Goal: Use online tool/utility

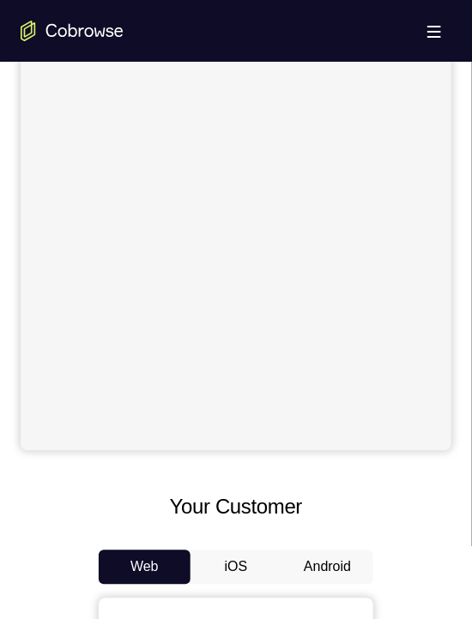
scroll to position [594, 0]
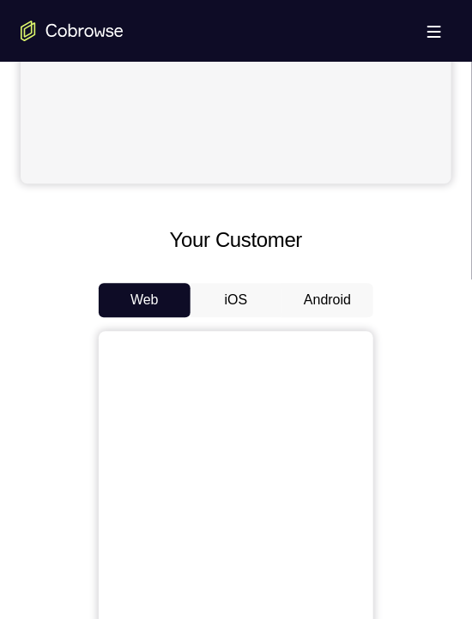
click at [311, 299] on button "Android" at bounding box center [327, 300] width 92 height 34
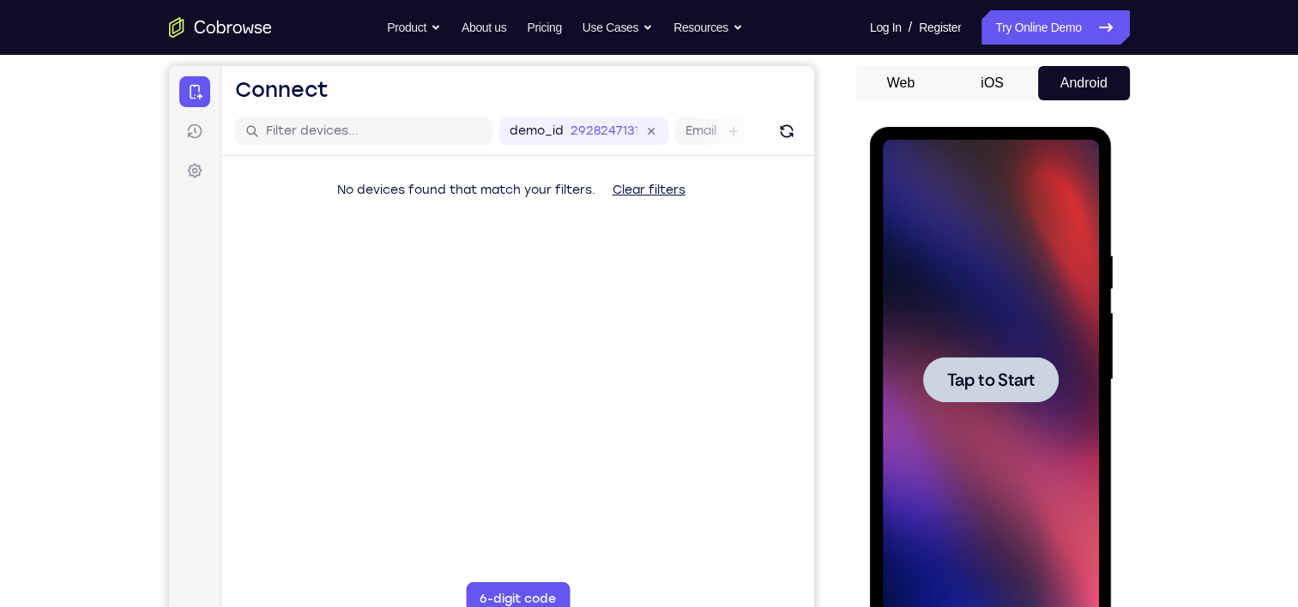
scroll to position [0, 0]
click at [471, 389] on span "Tap to Start" at bounding box center [991, 380] width 88 height 17
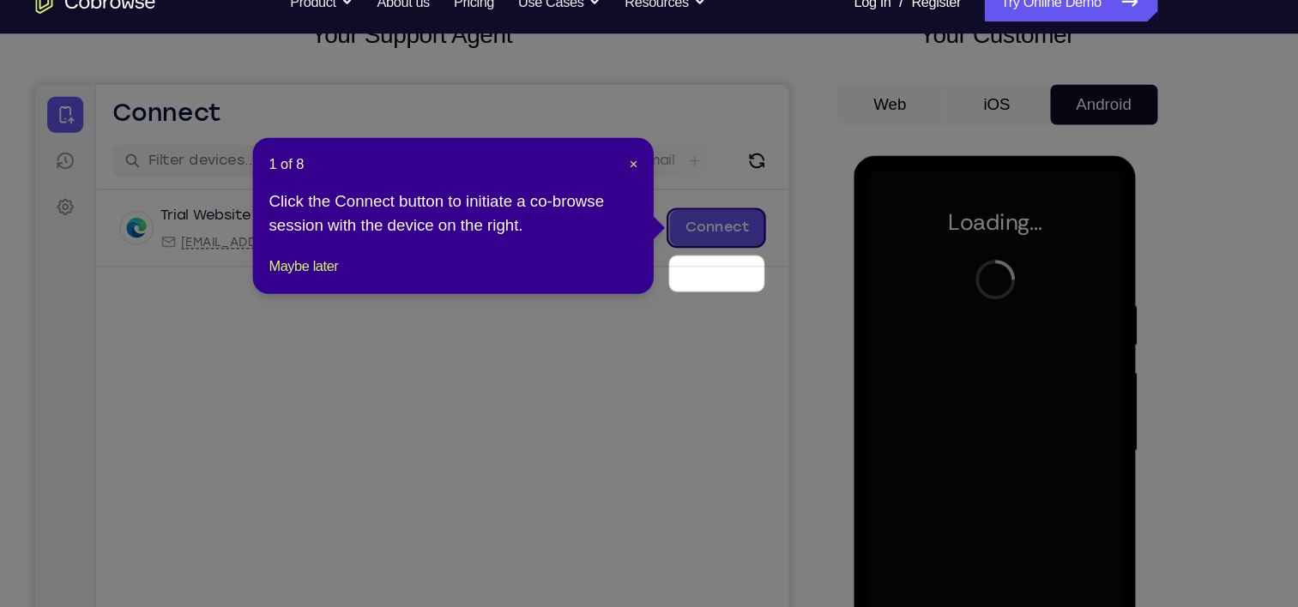
scroll to position [85, 0]
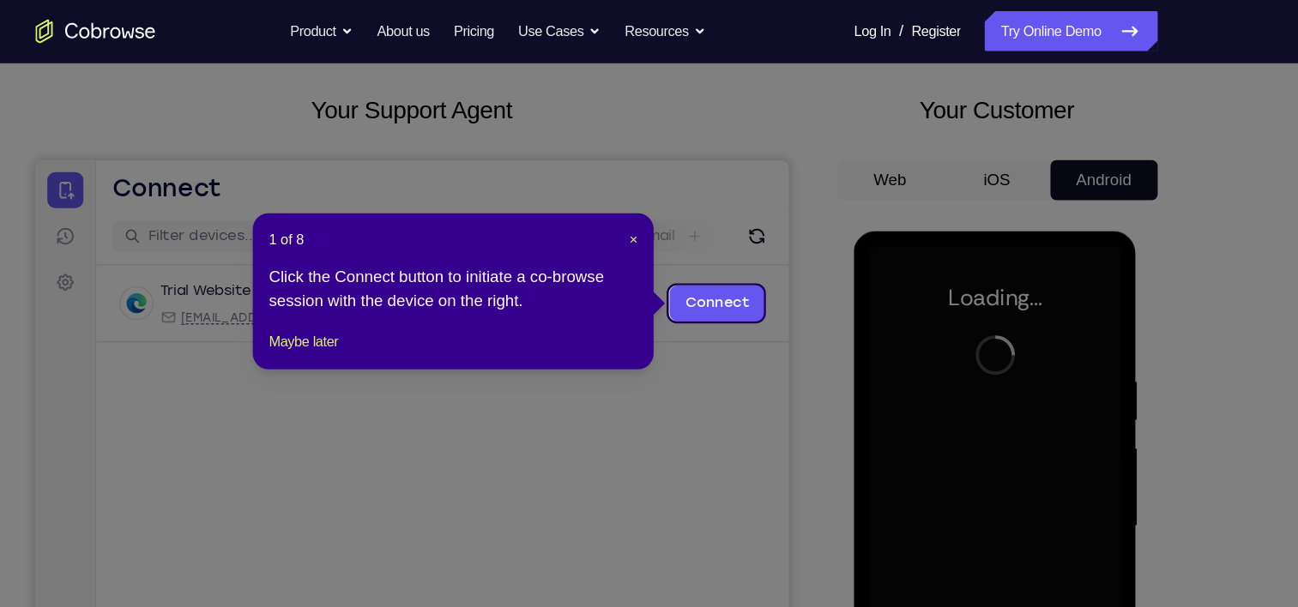
click at [471, 207] on div "1 of 8 × Click the Connect button to initiate a co-browse session with the devi…" at bounding box center [526, 251] width 343 height 134
click at [471, 206] on span "×" at bounding box center [681, 206] width 7 height 14
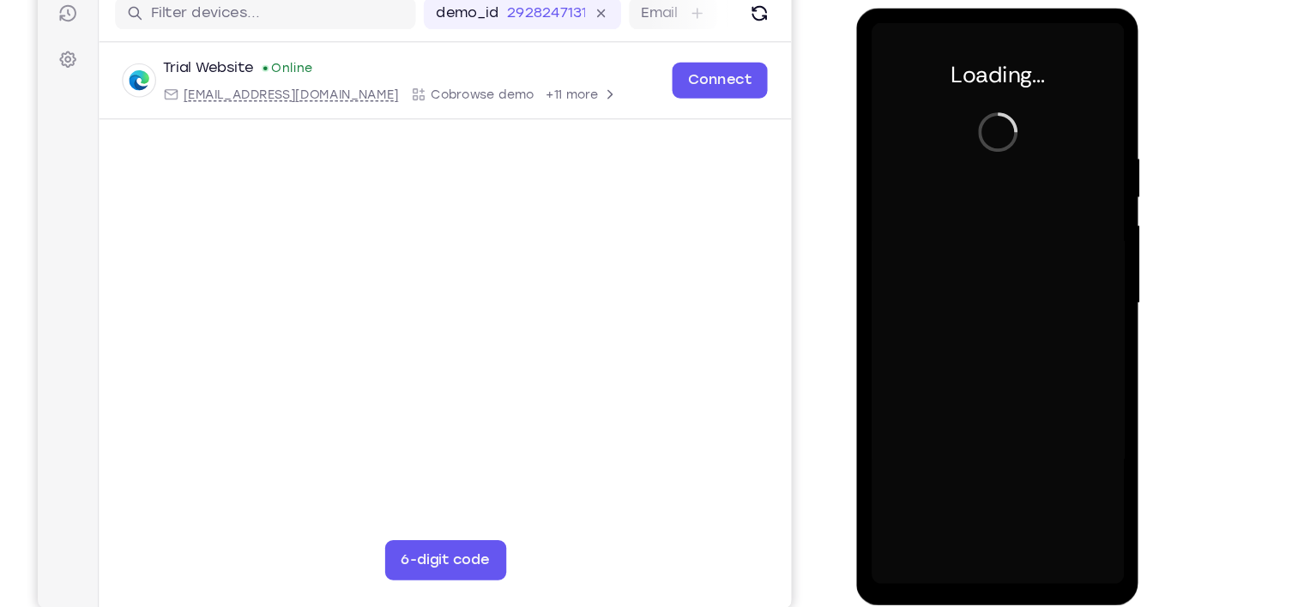
scroll to position [189, 0]
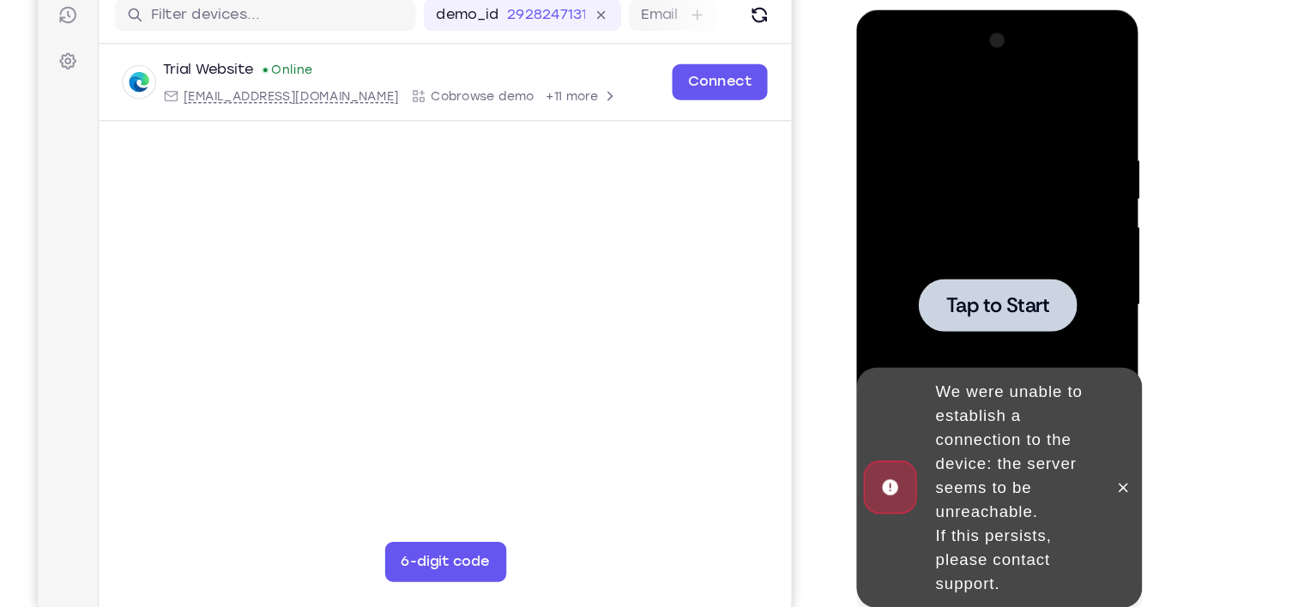
click at [471, 292] on div at bounding box center [977, 262] width 216 height 480
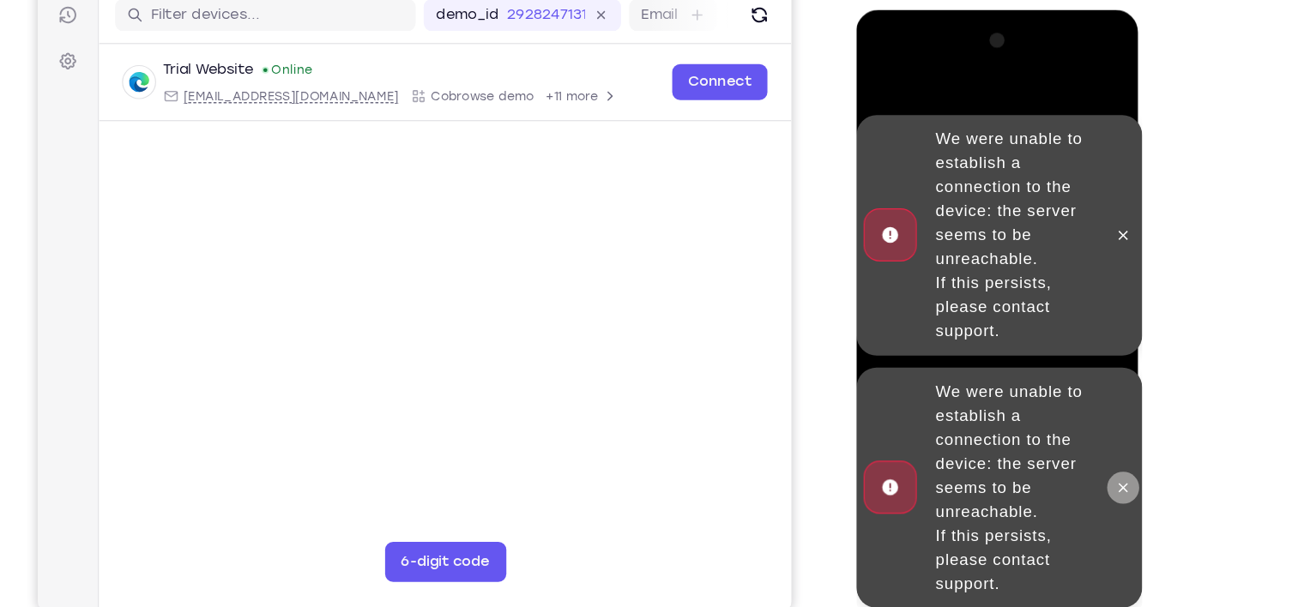
click at [471, 410] on button at bounding box center [1084, 418] width 27 height 27
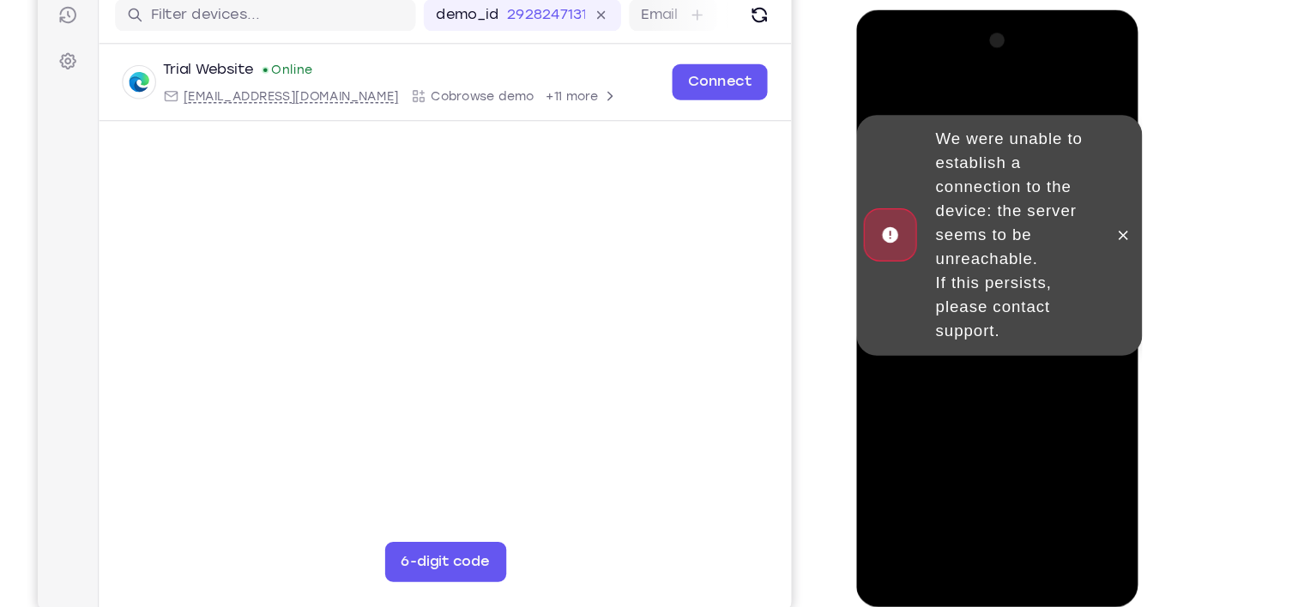
click at [471, 524] on div "We were unable to establish a connection to the device: the server seems to be …" at bounding box center [978, 524] width 245 height 0
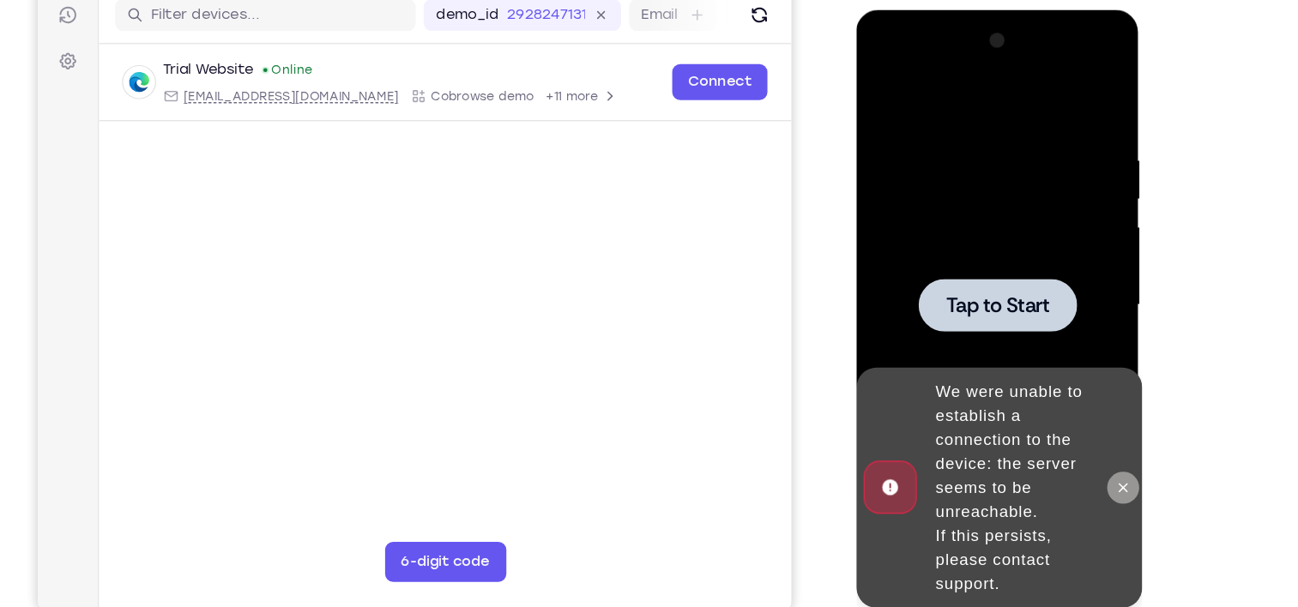
click at [471, 426] on button at bounding box center [1084, 418] width 27 height 27
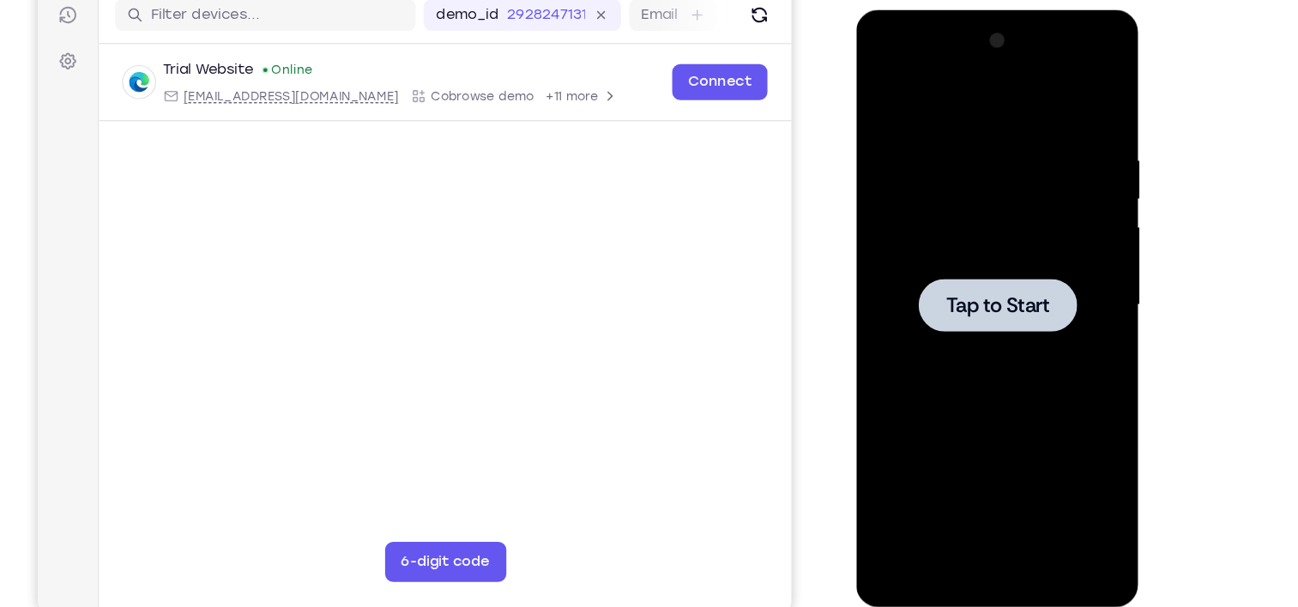
click at [471, 265] on span "Tap to Start" at bounding box center [977, 262] width 88 height 17
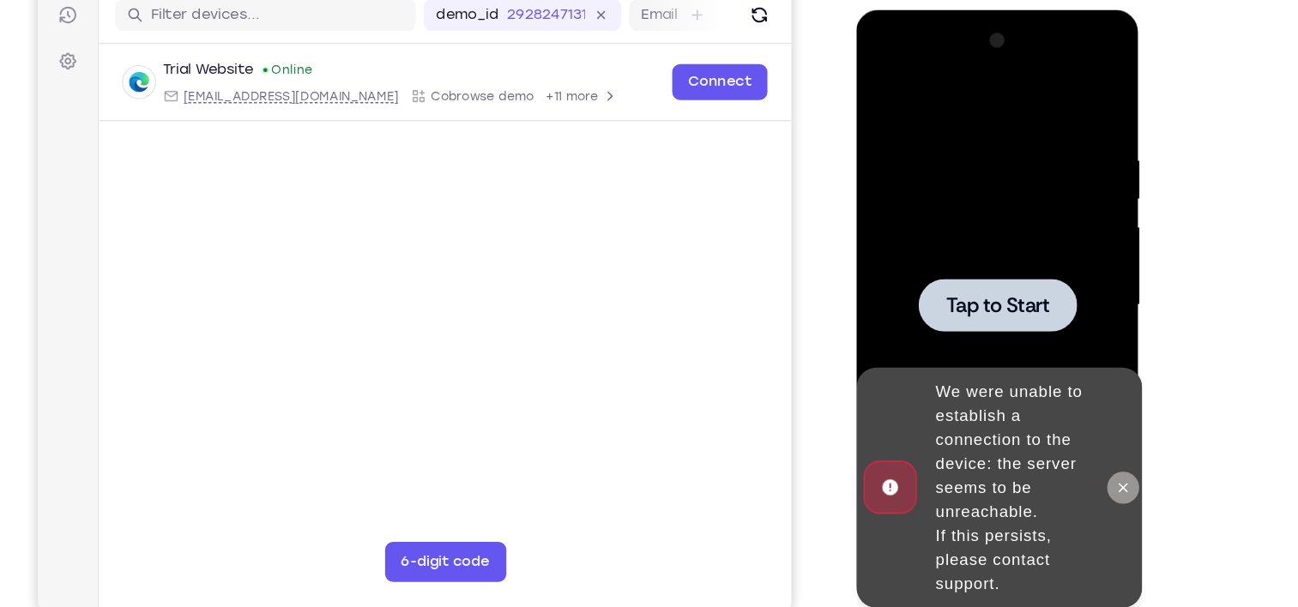
click at [471, 414] on button at bounding box center [1084, 418] width 27 height 27
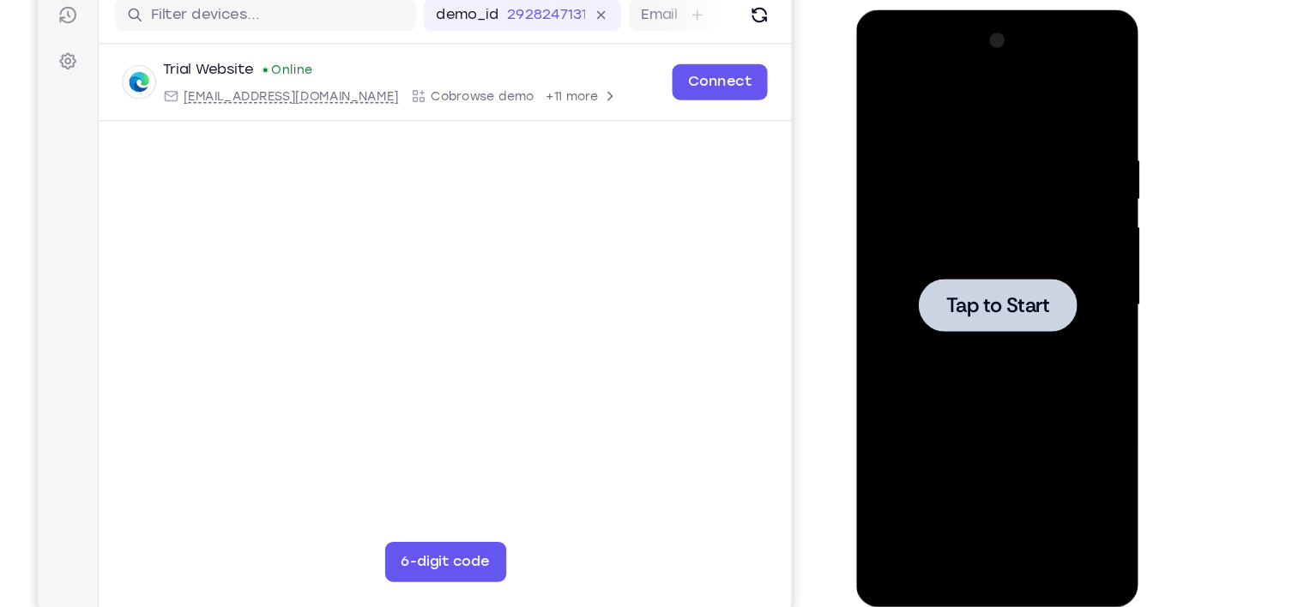
click at [471, 310] on div at bounding box center [977, 262] width 216 height 480
click at [471, 224] on div at bounding box center [977, 262] width 216 height 480
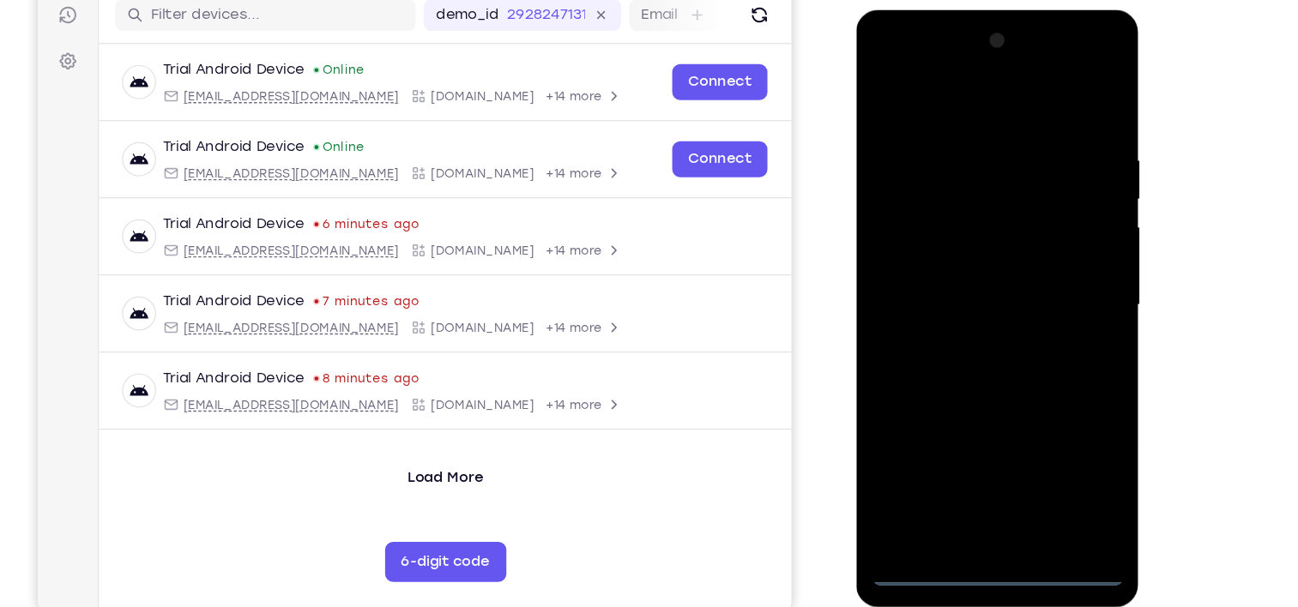
click at [471, 491] on div at bounding box center [977, 262] width 216 height 480
click at [471, 430] on div at bounding box center [977, 262] width 216 height 480
click at [471, 91] on div at bounding box center [977, 262] width 216 height 480
click at [471, 257] on div at bounding box center [977, 262] width 216 height 480
click at [471, 293] on div at bounding box center [977, 262] width 216 height 480
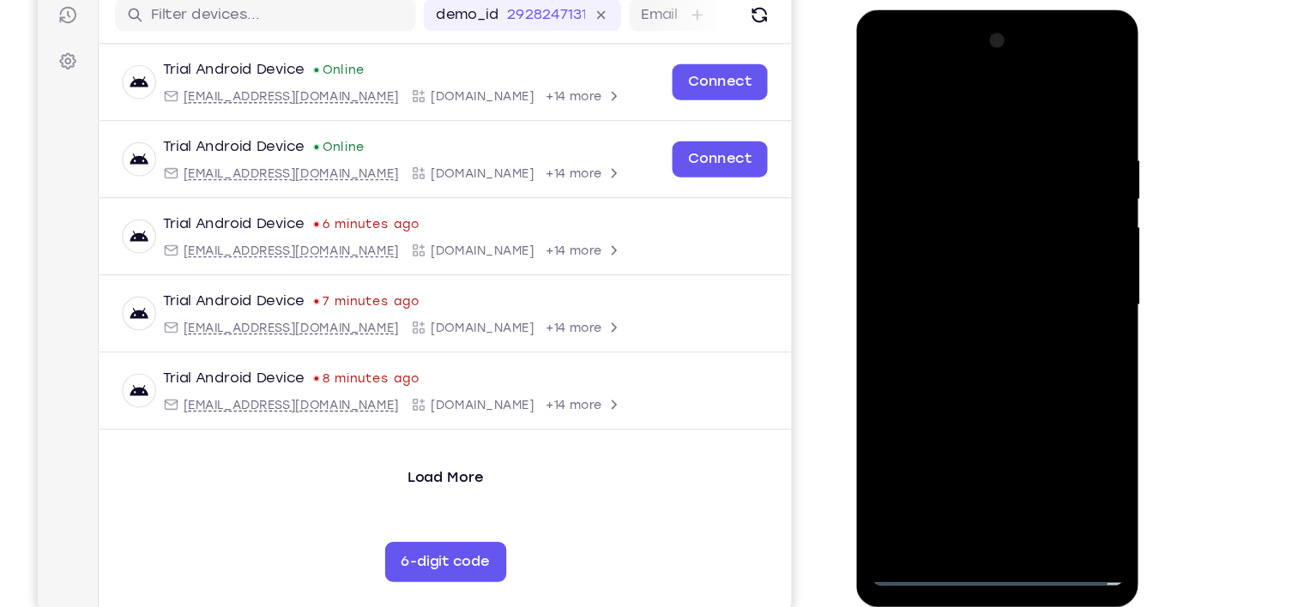
click at [471, 166] on div at bounding box center [977, 262] width 216 height 480
click at [471, 291] on div at bounding box center [977, 262] width 216 height 480
click at [471, 226] on div at bounding box center [977, 262] width 216 height 480
click at [471, 243] on div at bounding box center [977, 262] width 216 height 480
click at [471, 225] on div at bounding box center [977, 262] width 216 height 480
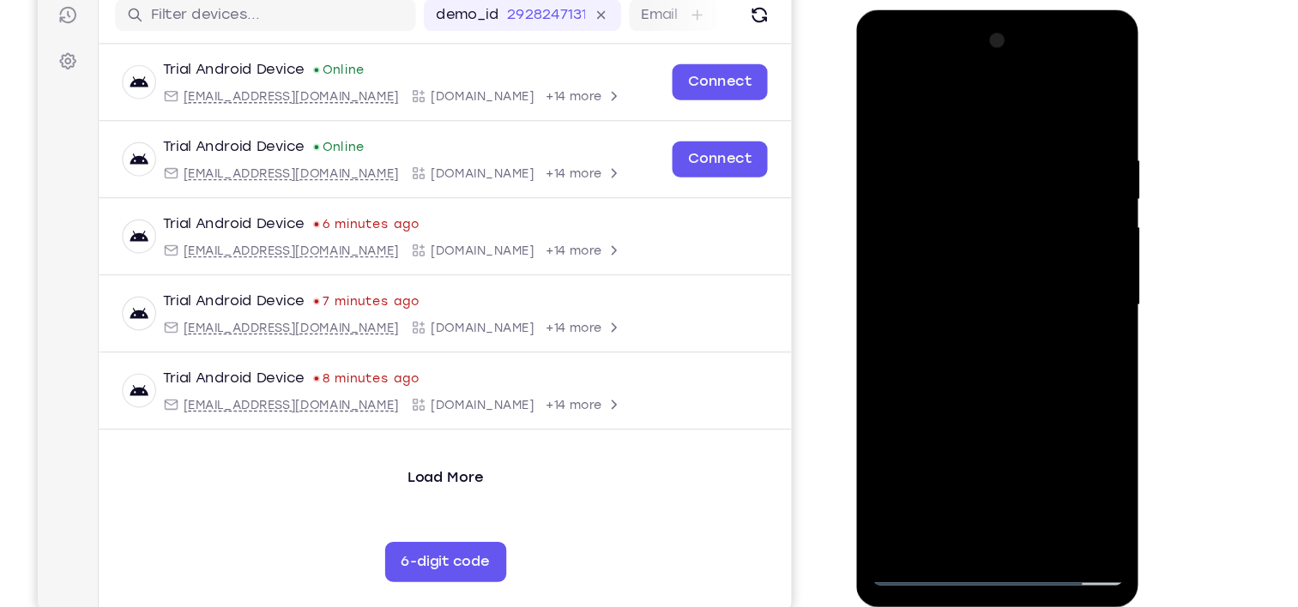
click at [471, 462] on div at bounding box center [977, 262] width 216 height 480
click at [471, 442] on div at bounding box center [977, 262] width 216 height 480
click at [471, 342] on div at bounding box center [977, 262] width 216 height 480
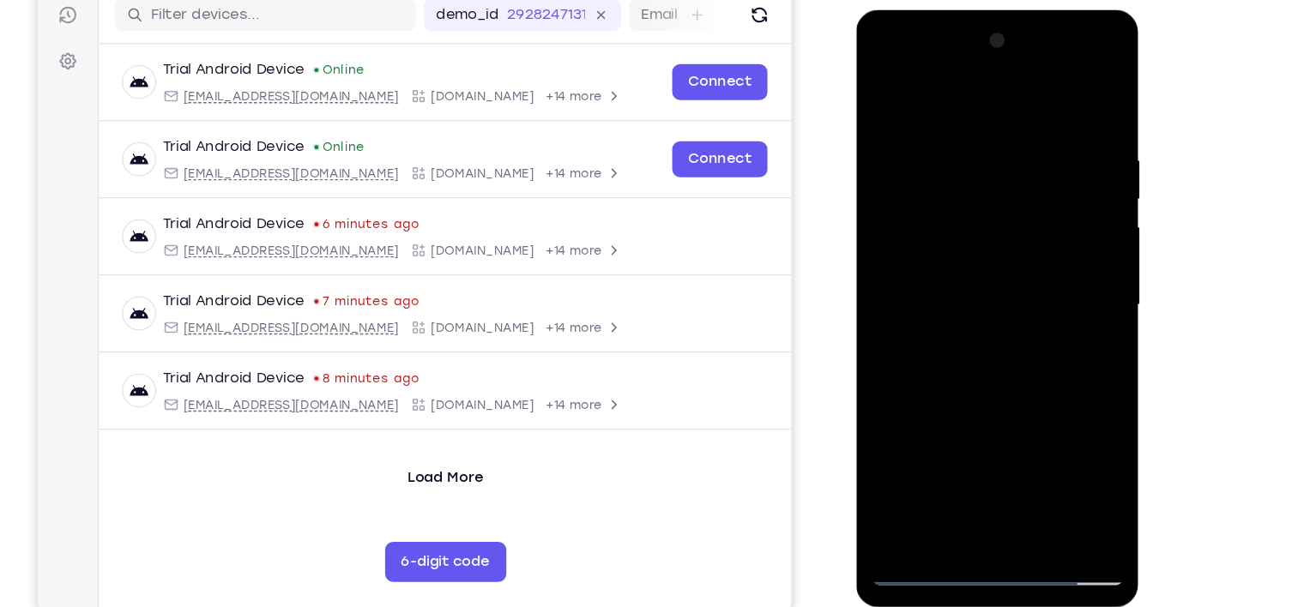
click at [471, 127] on div at bounding box center [977, 262] width 216 height 480
click at [471, 100] on div at bounding box center [977, 262] width 216 height 480
click at [471, 117] on div at bounding box center [977, 262] width 216 height 480
click at [471, 97] on div at bounding box center [977, 262] width 216 height 480
click at [471, 136] on div at bounding box center [977, 262] width 216 height 480
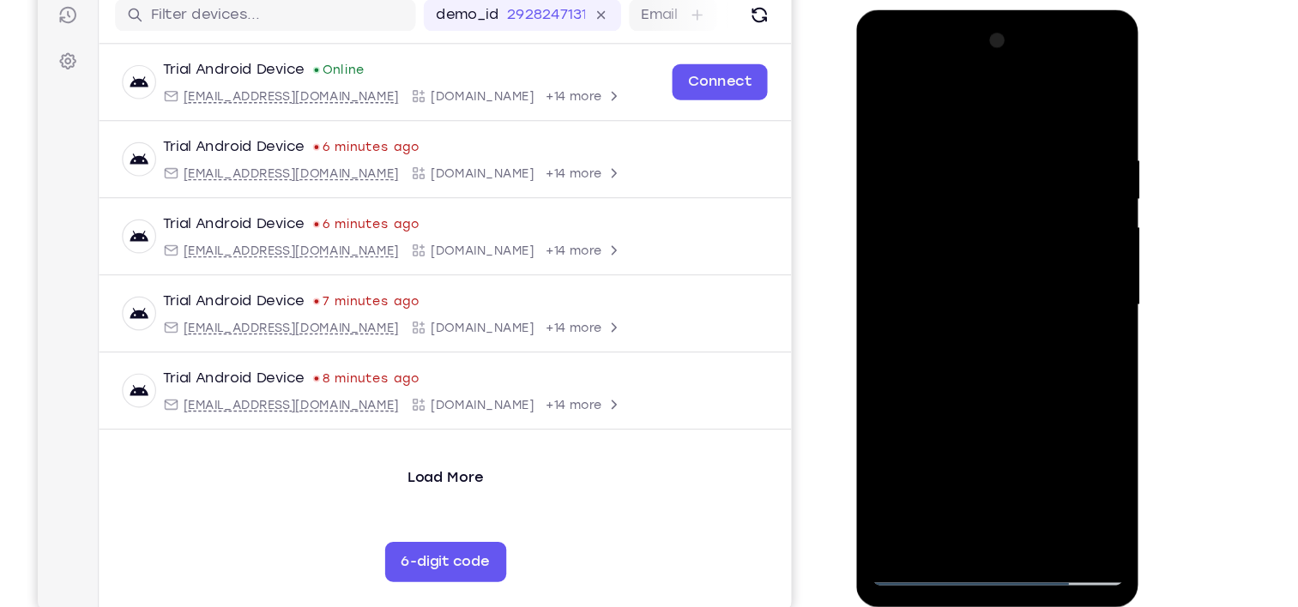
click at [471, 95] on div at bounding box center [977, 262] width 216 height 480
click at [471, 188] on div at bounding box center [977, 262] width 216 height 480
drag, startPoint x: 1020, startPoint y: 369, endPoint x: 1014, endPoint y: 129, distance: 240.3
click at [471, 129] on div at bounding box center [977, 262] width 216 height 480
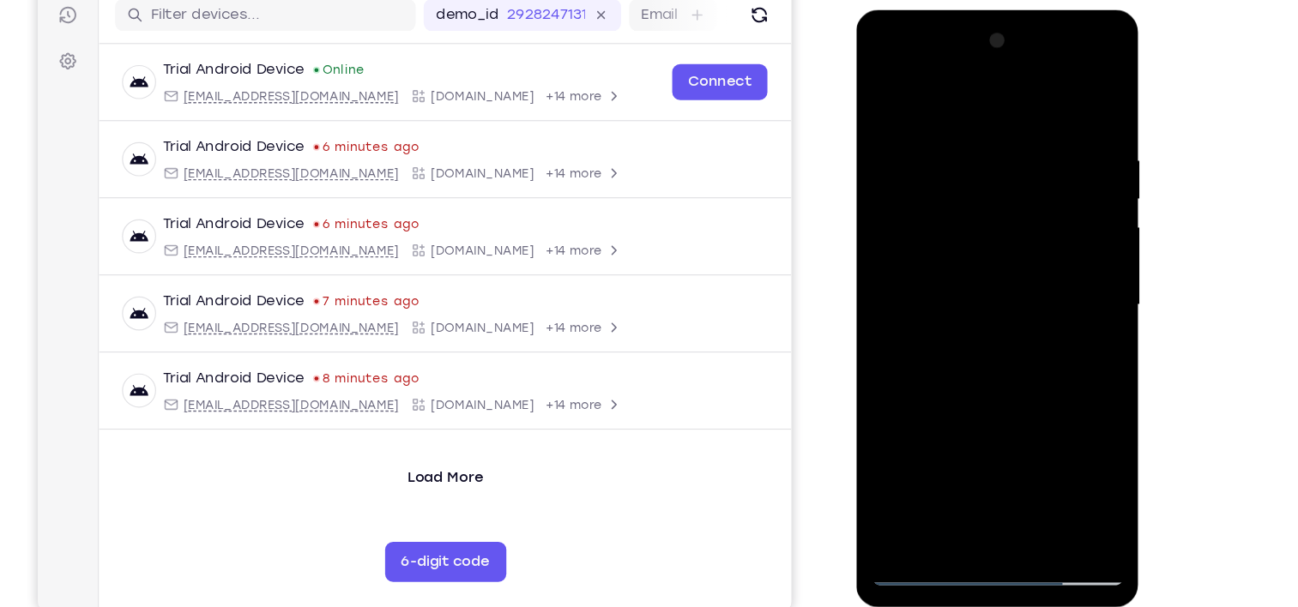
drag, startPoint x: 1008, startPoint y: 363, endPoint x: 1009, endPoint y: 121, distance: 242.0
click at [471, 121] on div at bounding box center [977, 262] width 216 height 480
drag, startPoint x: 993, startPoint y: 321, endPoint x: 1023, endPoint y: 38, distance: 284.7
click at [471, 38] on div at bounding box center [977, 262] width 216 height 480
drag, startPoint x: 984, startPoint y: 413, endPoint x: 1017, endPoint y: 77, distance: 337.0
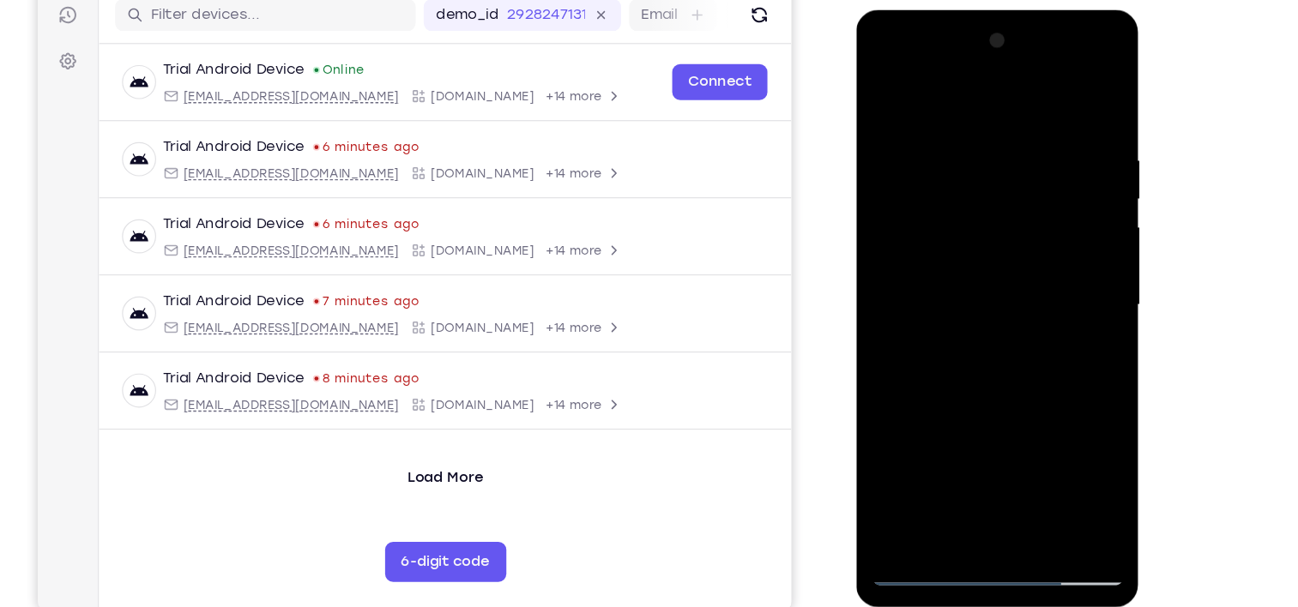
click at [471, 77] on div at bounding box center [977, 262] width 216 height 480
drag, startPoint x: 1001, startPoint y: 340, endPoint x: 1018, endPoint y: 28, distance: 311.9
click at [471, 28] on div at bounding box center [977, 262] width 216 height 480
drag, startPoint x: 988, startPoint y: 299, endPoint x: 1040, endPoint y: -49, distance: 352.2
click at [471, 9] on html "Online web based iOS Simulators and Android Emulators. Run iPhone, iPad, Mobile…" at bounding box center [978, 266] width 245 height 515
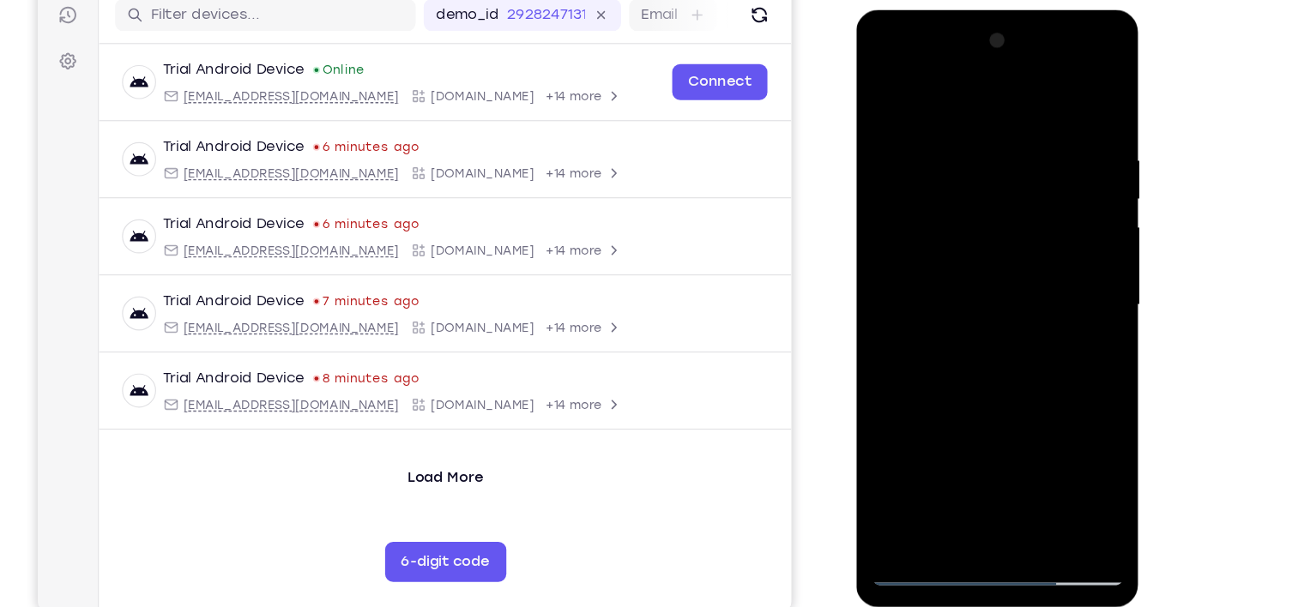
drag, startPoint x: 1009, startPoint y: 378, endPoint x: 995, endPoint y: 82, distance: 297.2
click at [471, 82] on div at bounding box center [977, 262] width 216 height 480
drag, startPoint x: 982, startPoint y: 325, endPoint x: 1030, endPoint y: 37, distance: 292.4
click at [471, 37] on div at bounding box center [977, 262] width 216 height 480
drag, startPoint x: 997, startPoint y: 407, endPoint x: 1015, endPoint y: 134, distance: 273.4
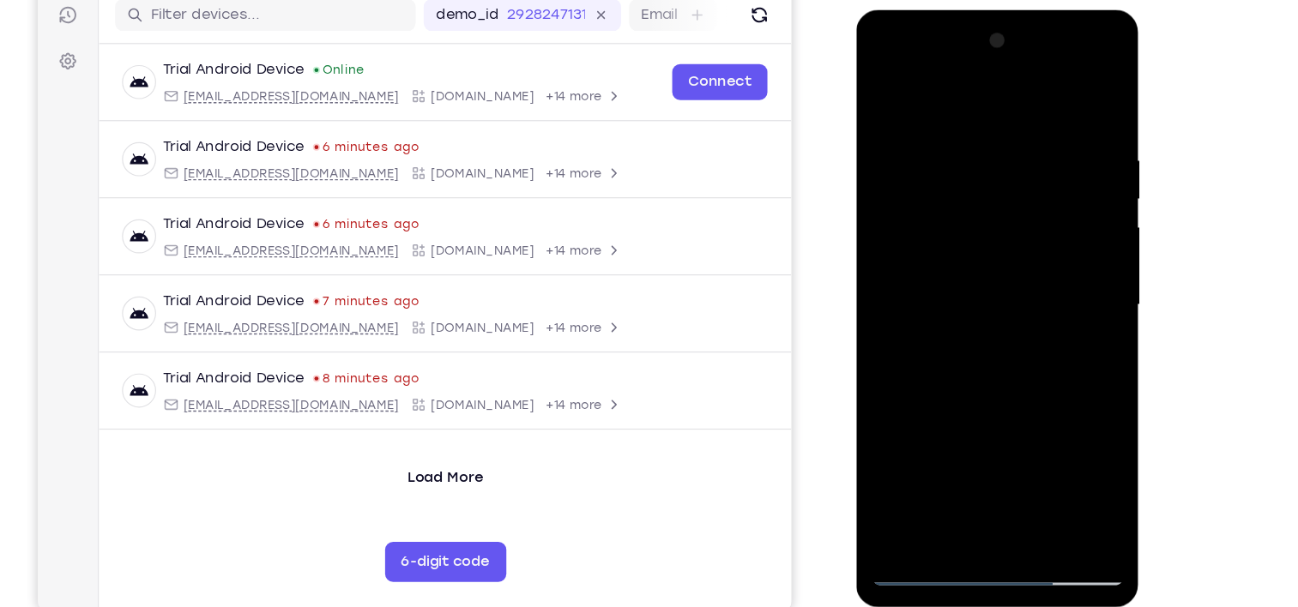
click at [471, 134] on div at bounding box center [977, 262] width 216 height 480
drag, startPoint x: 1015, startPoint y: 134, endPoint x: 989, endPoint y: 505, distance: 372.4
click at [471, 505] on div at bounding box center [977, 264] width 243 height 511
click at [471, 460] on div at bounding box center [977, 262] width 216 height 480
click at [471, 347] on div at bounding box center [977, 262] width 216 height 480
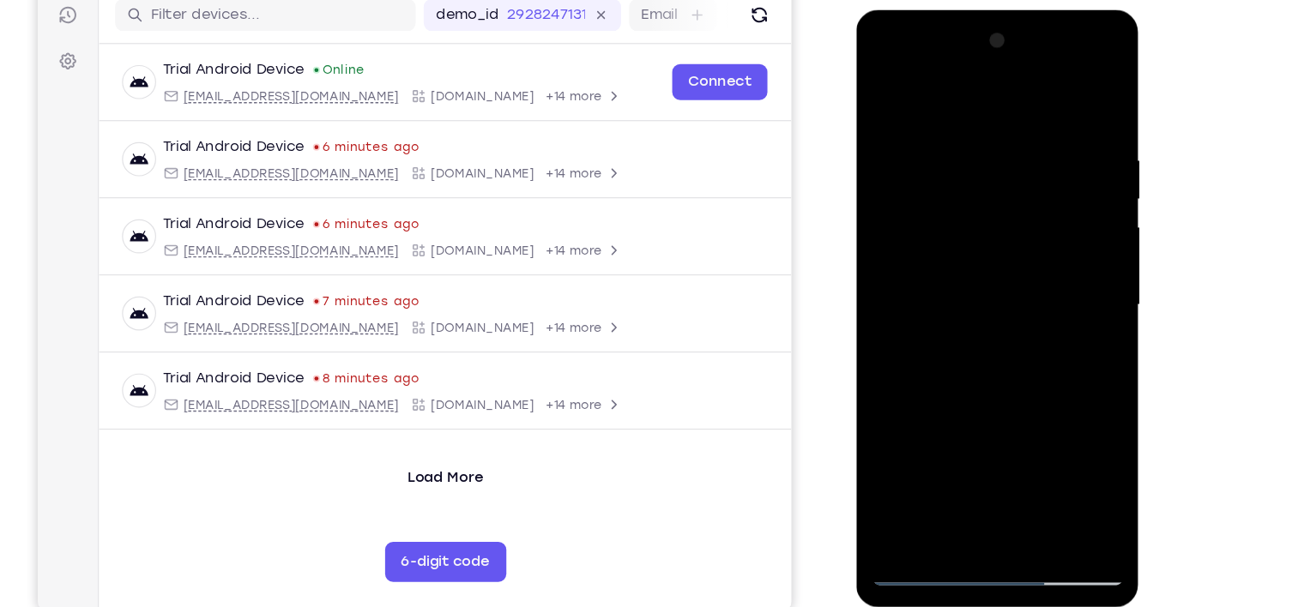
click at [471, 329] on div at bounding box center [977, 262] width 216 height 480
click at [471, 92] on div at bounding box center [977, 262] width 216 height 480
drag, startPoint x: 882, startPoint y: 92, endPoint x: 958, endPoint y: 250, distance: 175.4
click at [471, 250] on div at bounding box center [977, 262] width 216 height 480
click at [471, 91] on div at bounding box center [977, 262] width 216 height 480
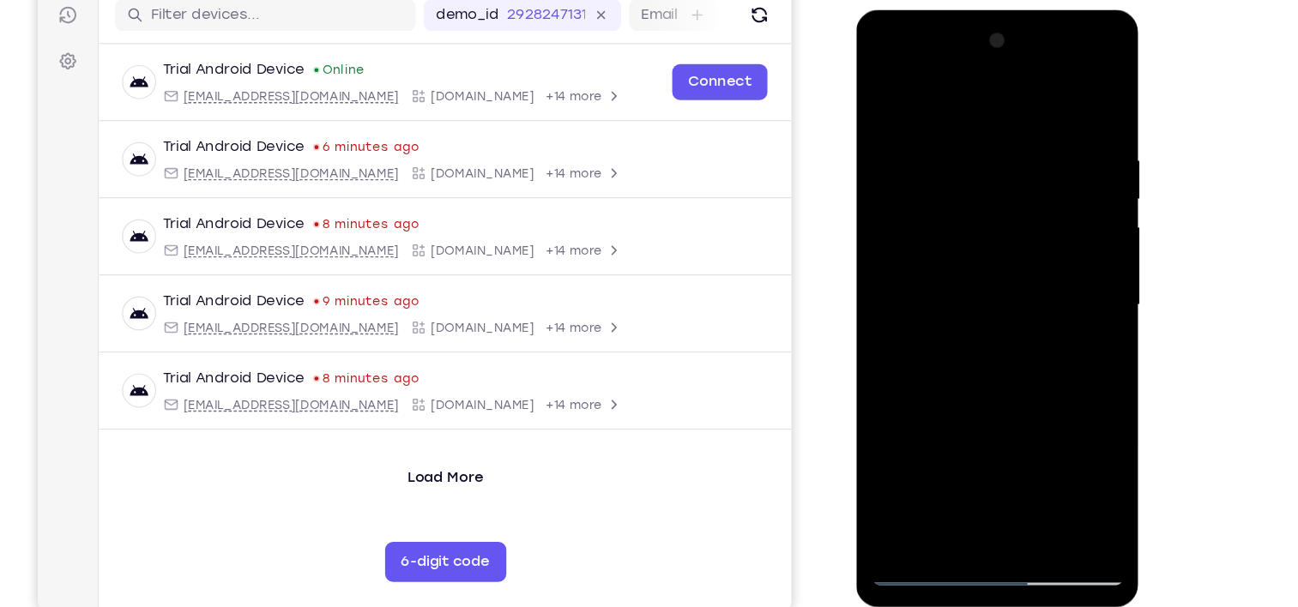
click at [471, 239] on div at bounding box center [977, 262] width 216 height 480
click at [471, 86] on div at bounding box center [977, 262] width 216 height 480
drag, startPoint x: 977, startPoint y: 139, endPoint x: 972, endPoint y: 43, distance: 96.2
click at [471, 43] on div at bounding box center [977, 262] width 216 height 480
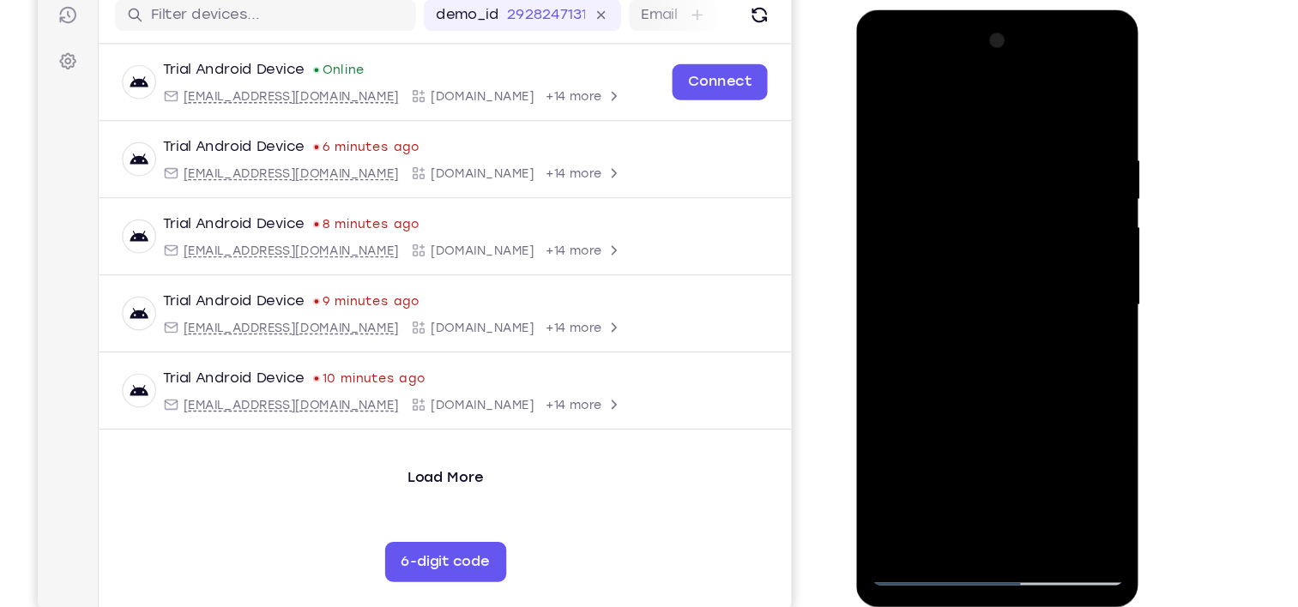
drag, startPoint x: 994, startPoint y: 348, endPoint x: 993, endPoint y: -76, distance: 424.7
click at [471, 9] on html "Online web based iOS Simulators and Android Emulators. Run iPhone, iPad, Mobile…" at bounding box center [978, 266] width 245 height 515
drag, startPoint x: 987, startPoint y: 373, endPoint x: 1001, endPoint y: -49, distance: 422.4
click at [471, 9] on html "Online web based iOS Simulators and Android Emulators. Run iPhone, iPad, Mobile…" at bounding box center [978, 266] width 245 height 515
drag, startPoint x: 1018, startPoint y: 378, endPoint x: 1012, endPoint y: -65, distance: 442.8
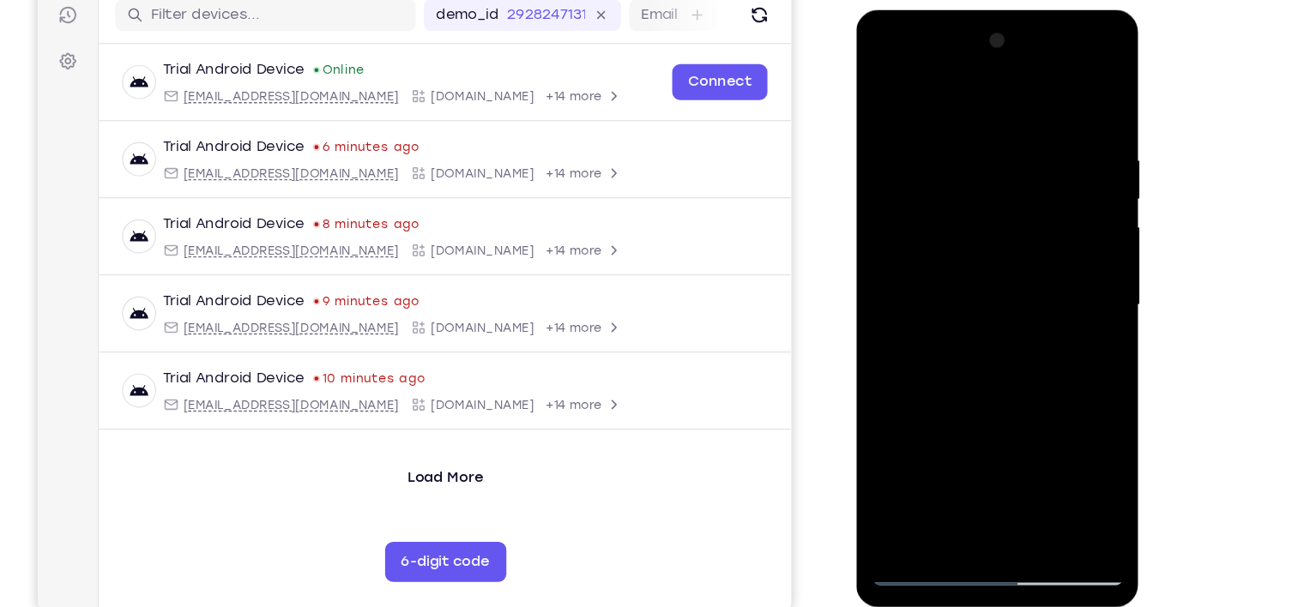
click at [471, 9] on html "Online web based iOS Simulators and Android Emulators. Run iPhone, iPad, Mobile…" at bounding box center [978, 266] width 245 height 515
click at [471, 464] on div at bounding box center [977, 262] width 216 height 480
drag, startPoint x: 983, startPoint y: 160, endPoint x: 940, endPoint y: 554, distance: 396.1
click at [471, 524] on html "Online web based iOS Simulators and Android Emulators. Run iPhone, iPad, Mobile…" at bounding box center [978, 266] width 245 height 515
click at [471, 126] on div at bounding box center [977, 262] width 216 height 480
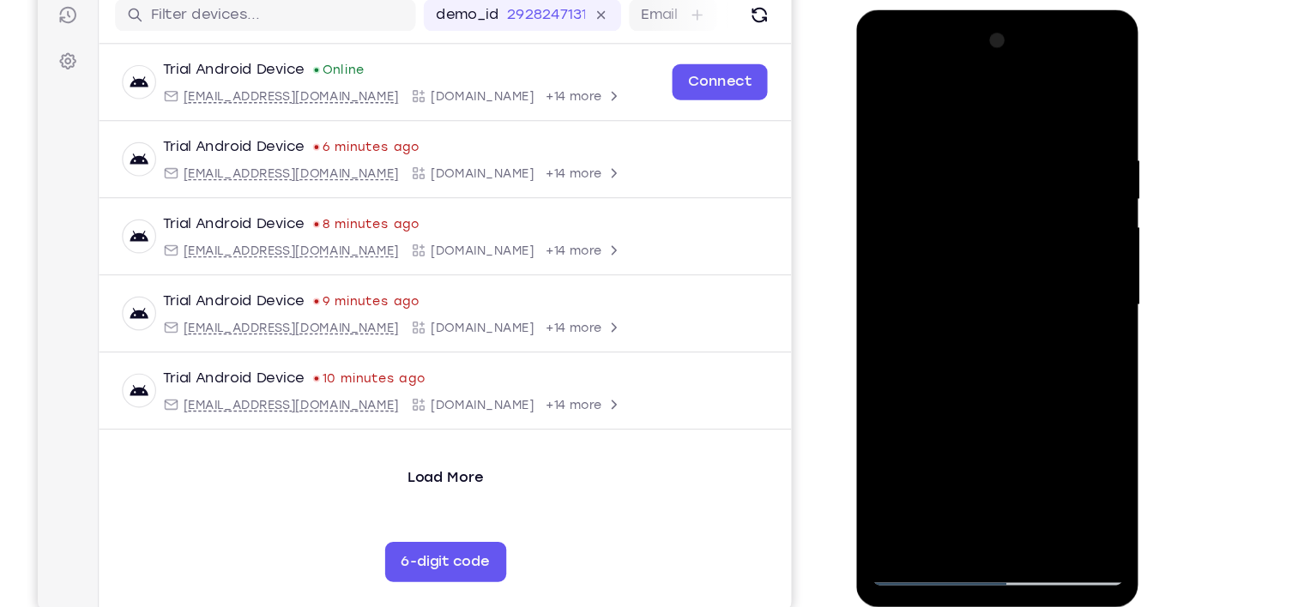
click at [471, 464] on div at bounding box center [977, 262] width 216 height 480
click at [471, 99] on div at bounding box center [977, 262] width 216 height 480
click at [471, 464] on div at bounding box center [977, 262] width 216 height 480
click at [471, 84] on div at bounding box center [977, 262] width 216 height 480
click at [471, 93] on div at bounding box center [977, 262] width 216 height 480
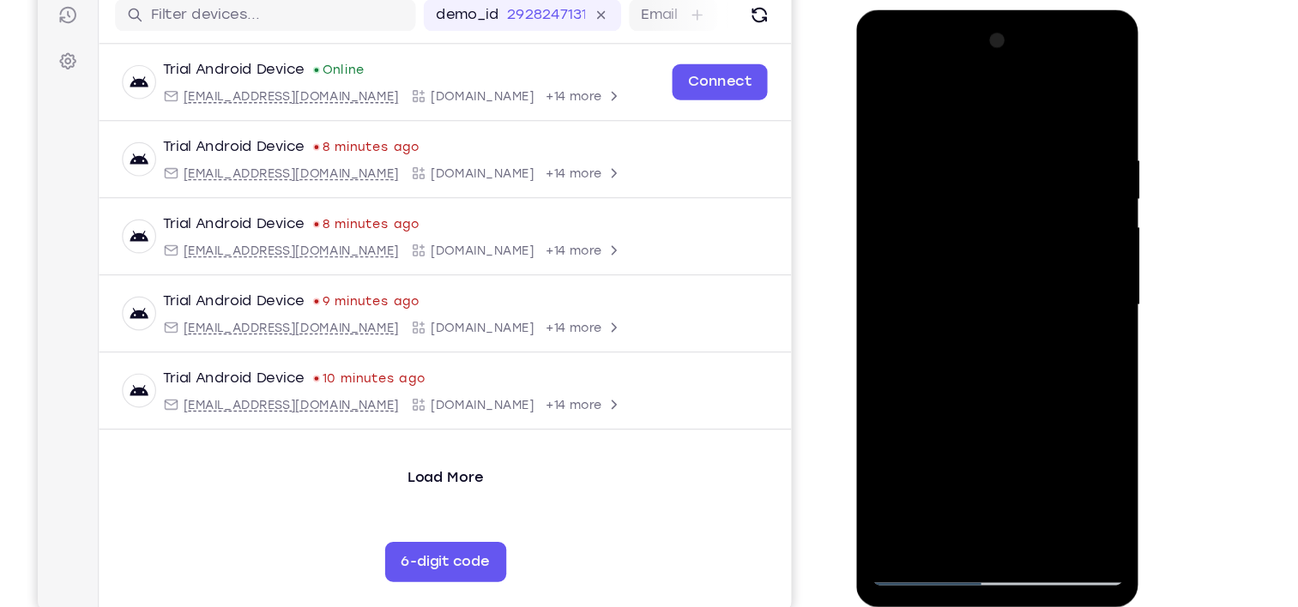
click at [471, 83] on div at bounding box center [977, 262] width 216 height 480
click at [471, 220] on div at bounding box center [977, 262] width 216 height 480
click at [471, 88] on div at bounding box center [977, 262] width 216 height 480
click at [471, 110] on div at bounding box center [977, 262] width 216 height 480
click at [471, 319] on div at bounding box center [977, 262] width 216 height 480
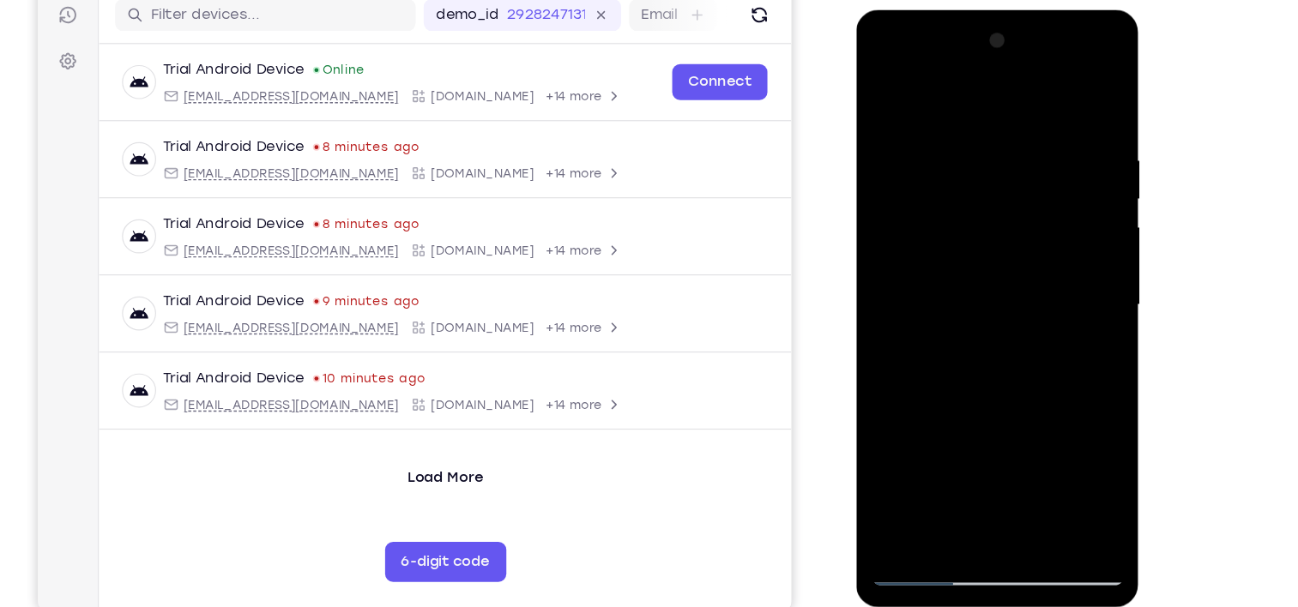
click at [471, 111] on div at bounding box center [977, 262] width 216 height 480
drag, startPoint x: 996, startPoint y: 218, endPoint x: 1005, endPoint y: 50, distance: 168.4
click at [471, 50] on div at bounding box center [977, 262] width 216 height 480
drag, startPoint x: 1013, startPoint y: 243, endPoint x: 1011, endPoint y: -56, distance: 298.6
click at [471, 9] on html "Online web based iOS Simulators and Android Emulators. Run iPhone, iPad, Mobile…" at bounding box center [978, 266] width 245 height 515
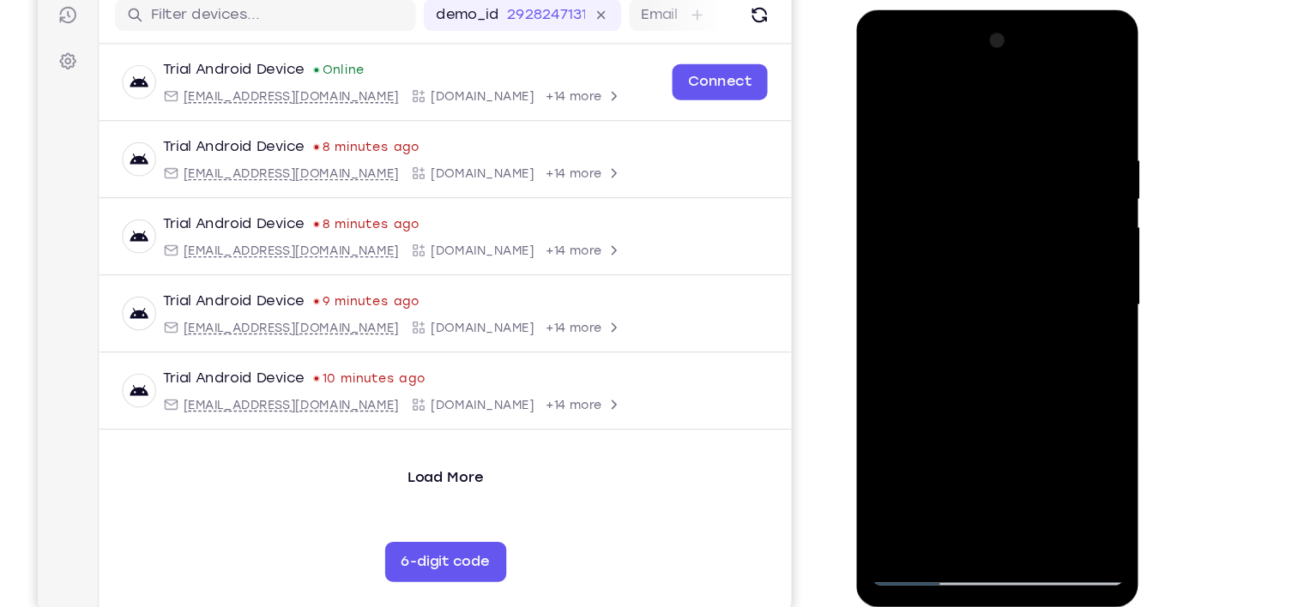
drag, startPoint x: 998, startPoint y: 234, endPoint x: 1045, endPoint y: -76, distance: 314.2
click at [471, 9] on html "Online web based iOS Simulators and Android Emulators. Run iPhone, iPad, Mobile…" at bounding box center [978, 266] width 245 height 515
drag, startPoint x: 1012, startPoint y: 187, endPoint x: 1076, endPoint y: -76, distance: 270.9
click at [471, 9] on html "Online web based iOS Simulators and Android Emulators. Run iPhone, iPad, Mobile…" at bounding box center [978, 266] width 245 height 515
drag, startPoint x: 1007, startPoint y: 132, endPoint x: 1005, endPoint y: 402, distance: 269.4
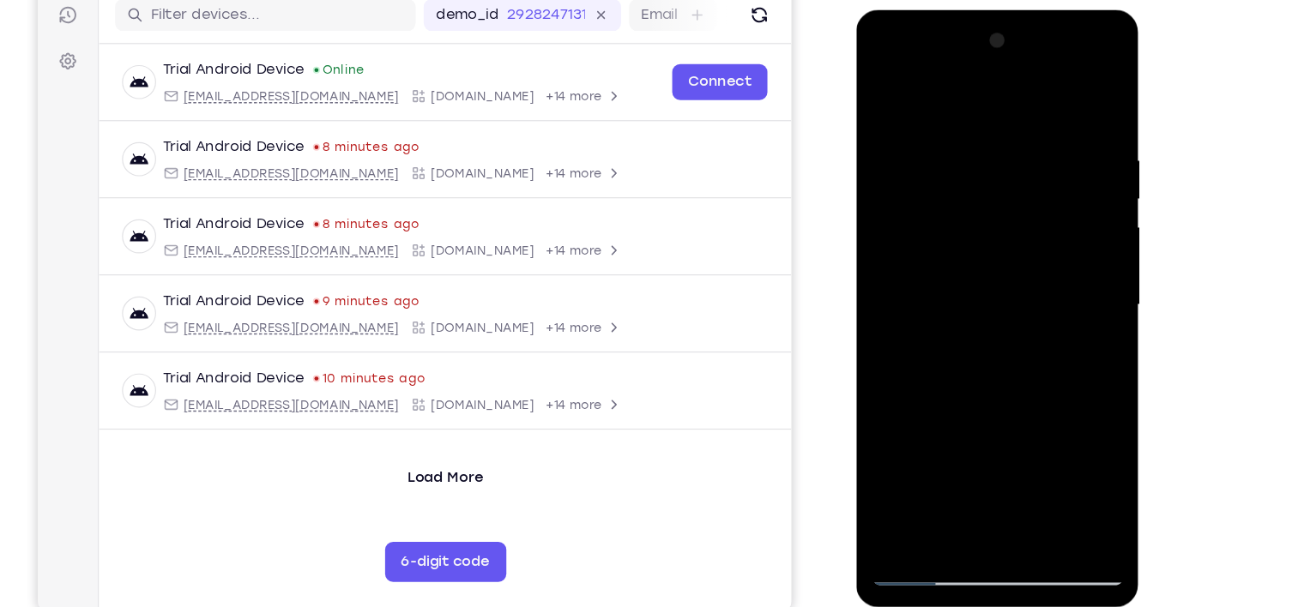
click at [471, 402] on div at bounding box center [977, 262] width 216 height 480
click at [471, 287] on div at bounding box center [977, 262] width 216 height 480
drag, startPoint x: 1047, startPoint y: 122, endPoint x: 815, endPoint y: 128, distance: 231.7
click at [471, 128] on html "Online web based iOS Simulators and Android Emulators. Run iPhone, iPad, Mobile…" at bounding box center [978, 266] width 245 height 515
drag, startPoint x: 1047, startPoint y: 125, endPoint x: 843, endPoint y: 132, distance: 203.5
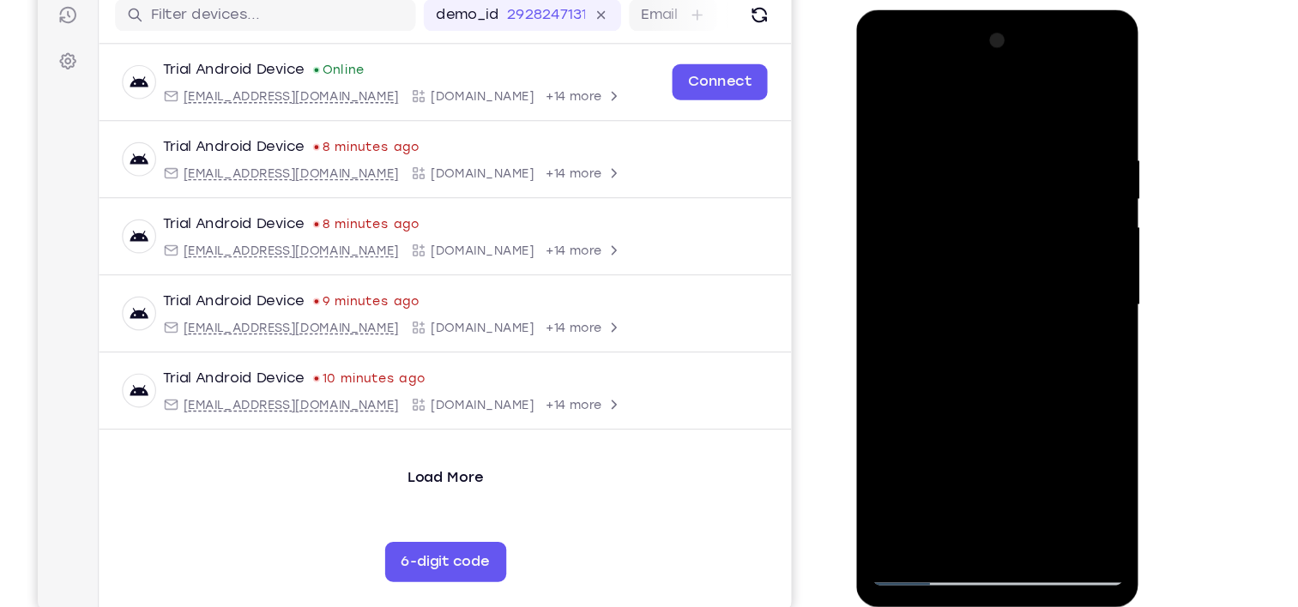
click at [471, 132] on html "Online web based iOS Simulators and Android Emulators. Run iPhone, iPad, Mobile…" at bounding box center [978, 266] width 245 height 515
click at [471, 175] on div at bounding box center [977, 262] width 216 height 480
drag, startPoint x: 977, startPoint y: 303, endPoint x: 1018, endPoint y: -5, distance: 310.6
click at [471, 9] on html "Online web based iOS Simulators and Android Emulators. Run iPhone, iPad, Mobile…" at bounding box center [978, 266] width 245 height 515
click at [471, 470] on div at bounding box center [977, 262] width 216 height 480
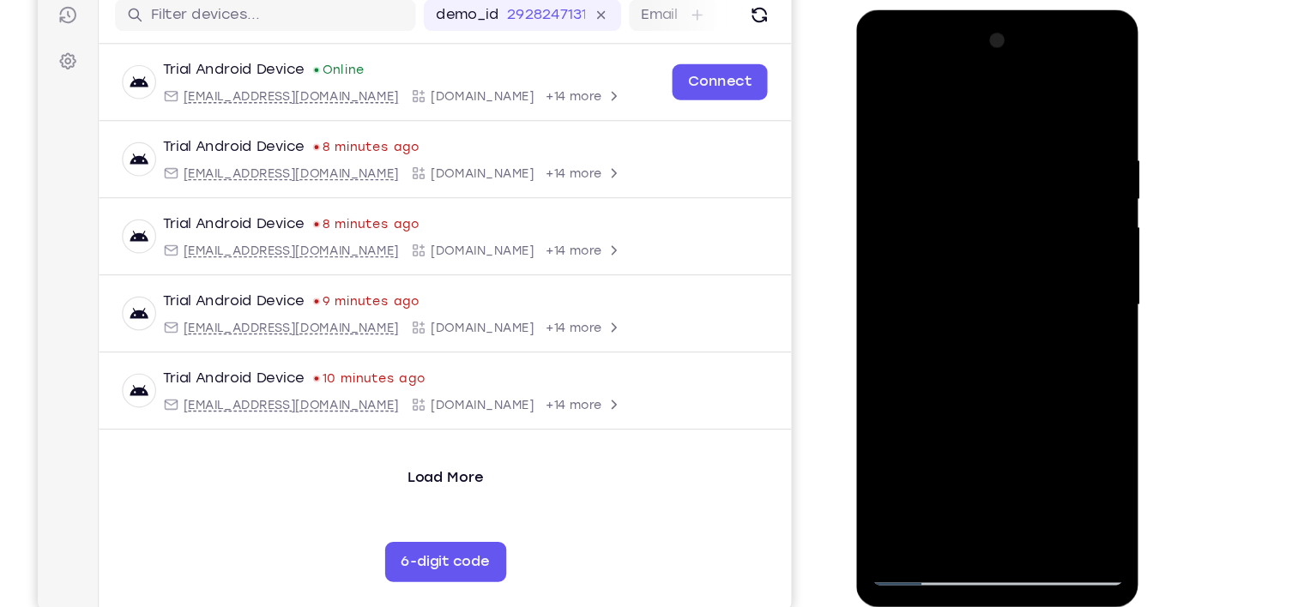
click at [471, 467] on div at bounding box center [977, 262] width 216 height 480
click at [471, 93] on div at bounding box center [977, 262] width 216 height 480
click at [471, 84] on div at bounding box center [977, 262] width 216 height 480
click at [471, 145] on div at bounding box center [977, 262] width 216 height 480
click at [471, 253] on div at bounding box center [977, 262] width 216 height 480
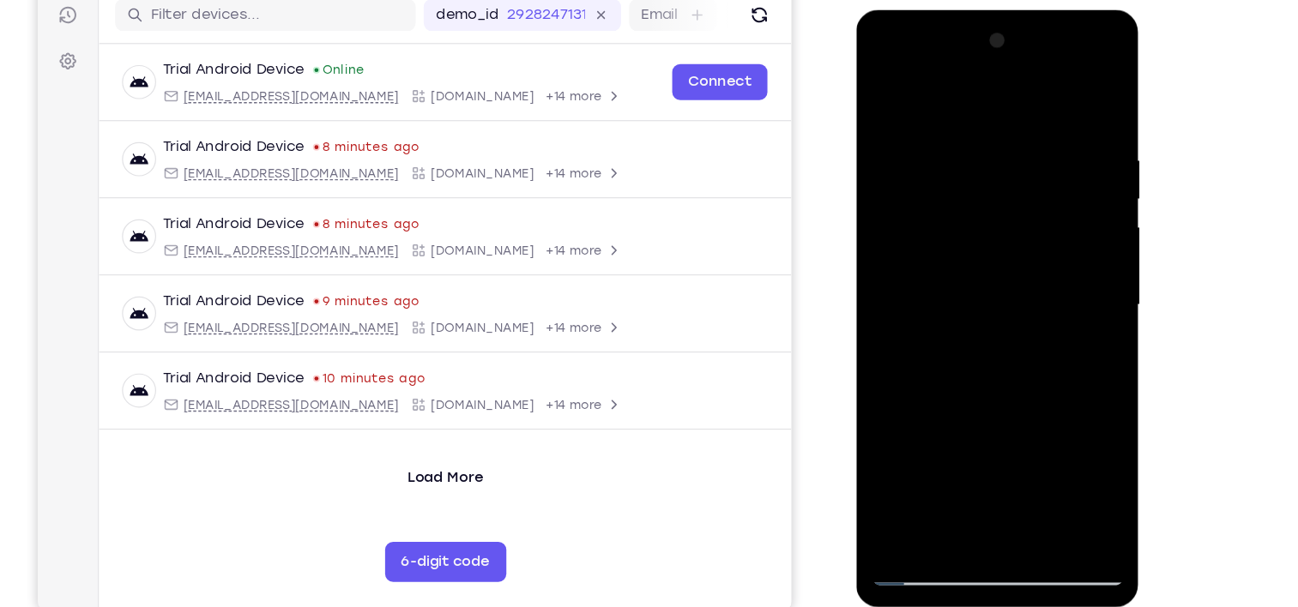
click at [471, 171] on div at bounding box center [977, 262] width 216 height 480
click at [471, 232] on div at bounding box center [977, 262] width 216 height 480
click at [471, 413] on div at bounding box center [977, 262] width 216 height 480
drag, startPoint x: 1016, startPoint y: 406, endPoint x: 1029, endPoint y: 41, distance: 364.9
click at [471, 41] on div at bounding box center [977, 262] width 216 height 480
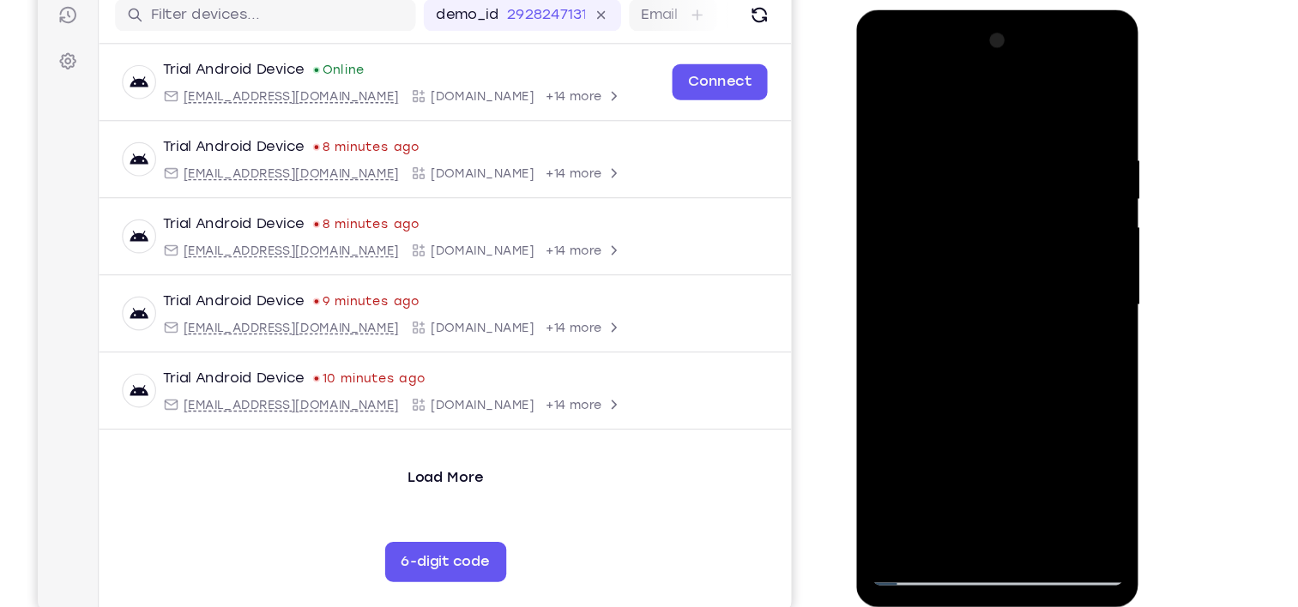
click at [471, 275] on div at bounding box center [977, 262] width 216 height 480
click at [471, 397] on div at bounding box center [977, 262] width 216 height 480
drag, startPoint x: 1029, startPoint y: 408, endPoint x: 1033, endPoint y: 162, distance: 245.4
click at [471, 162] on div at bounding box center [977, 262] width 216 height 480
drag, startPoint x: 1000, startPoint y: 335, endPoint x: 1032, endPoint y: 132, distance: 205.0
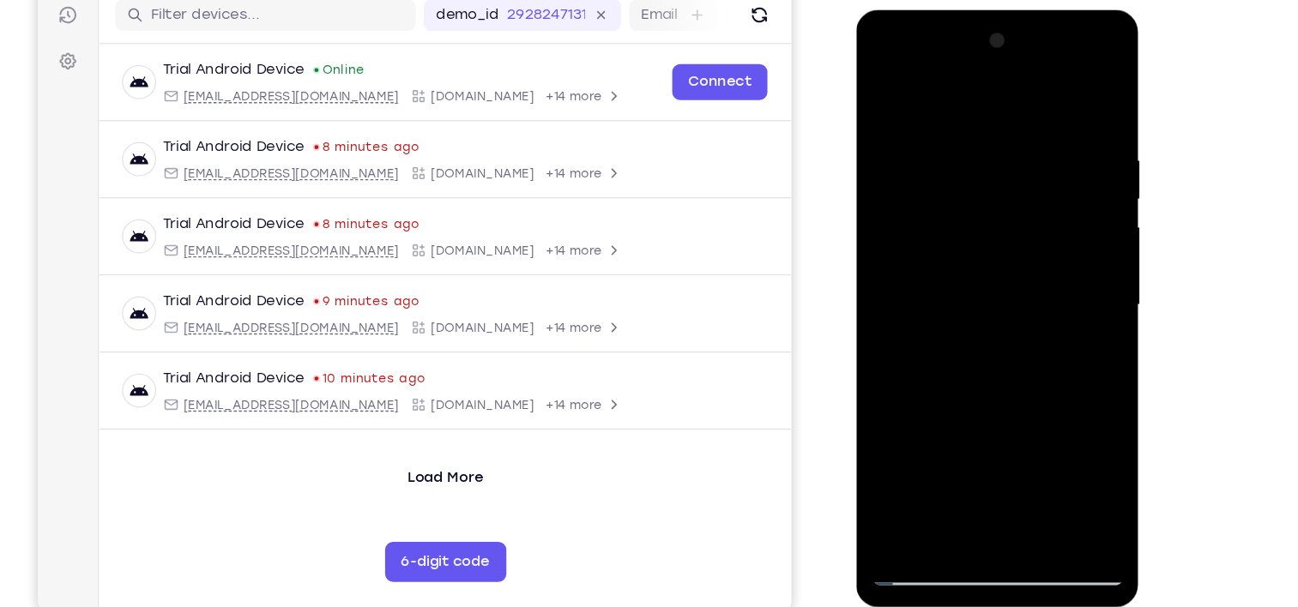
click at [471, 132] on div at bounding box center [977, 262] width 216 height 480
drag, startPoint x: 998, startPoint y: 358, endPoint x: 1024, endPoint y: 236, distance: 124.7
click at [471, 236] on div at bounding box center [977, 262] width 216 height 480
click at [471, 467] on div at bounding box center [977, 262] width 216 height 480
click at [471, 91] on div at bounding box center [977, 262] width 216 height 480
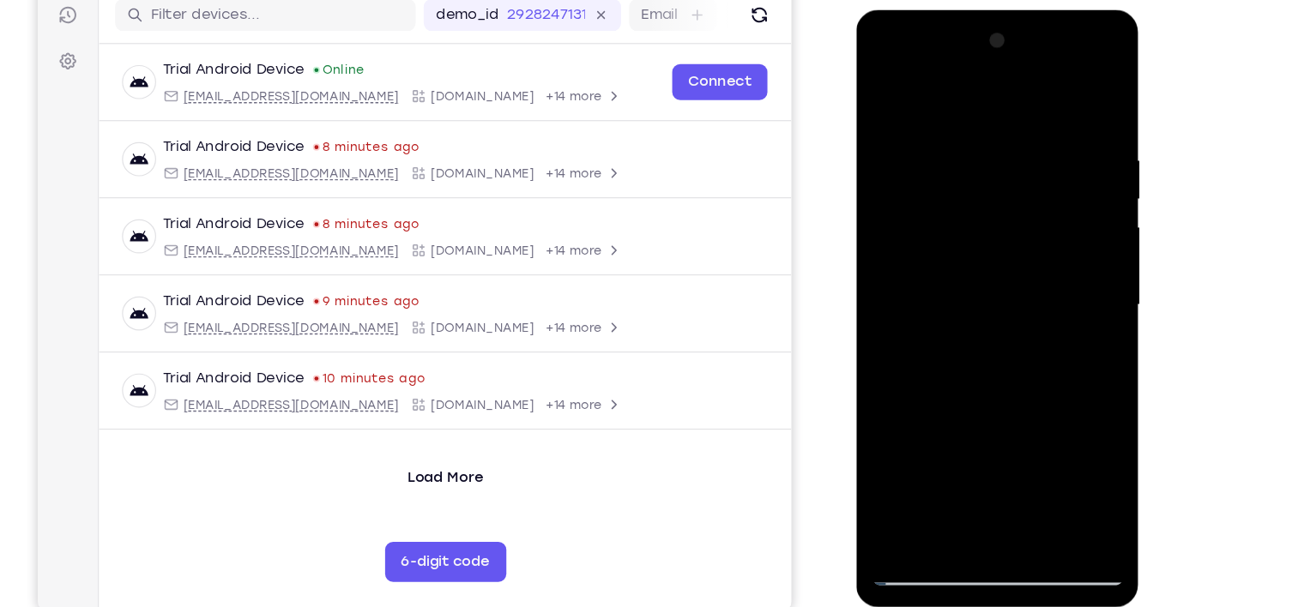
drag, startPoint x: 994, startPoint y: 425, endPoint x: 995, endPoint y: -76, distance: 501.1
click at [471, 9] on html "Online web based iOS Simulators and Android Emulators. Run iPhone, iPad, Mobile…" at bounding box center [978, 266] width 245 height 515
click at [471, 412] on div at bounding box center [977, 262] width 216 height 480
click at [471, 305] on div at bounding box center [977, 262] width 216 height 480
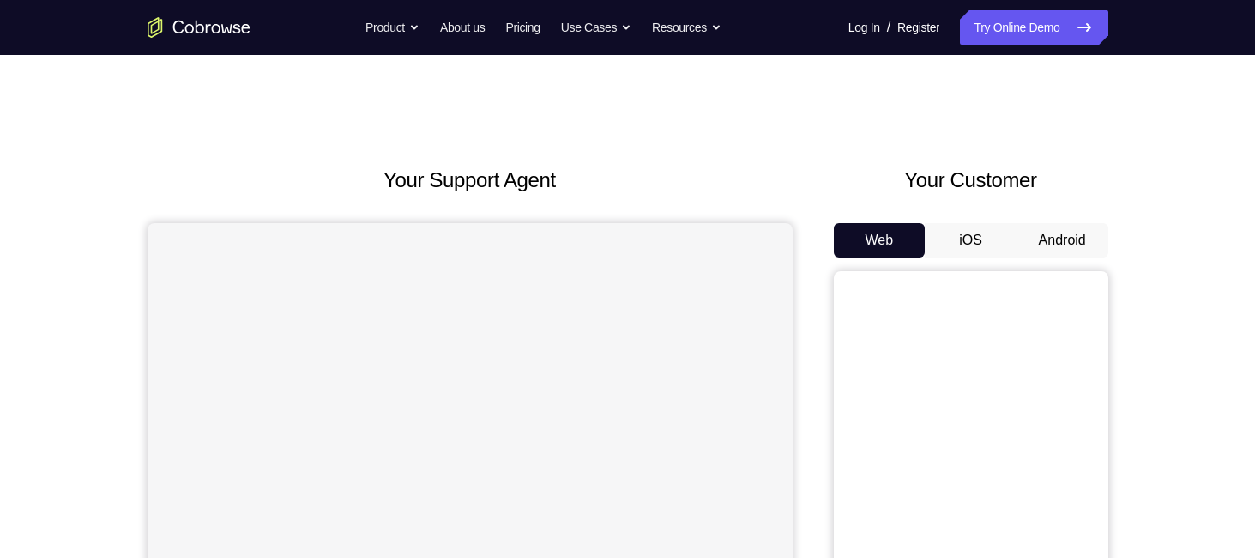
click at [1048, 238] on button "Android" at bounding box center [1063, 240] width 92 height 34
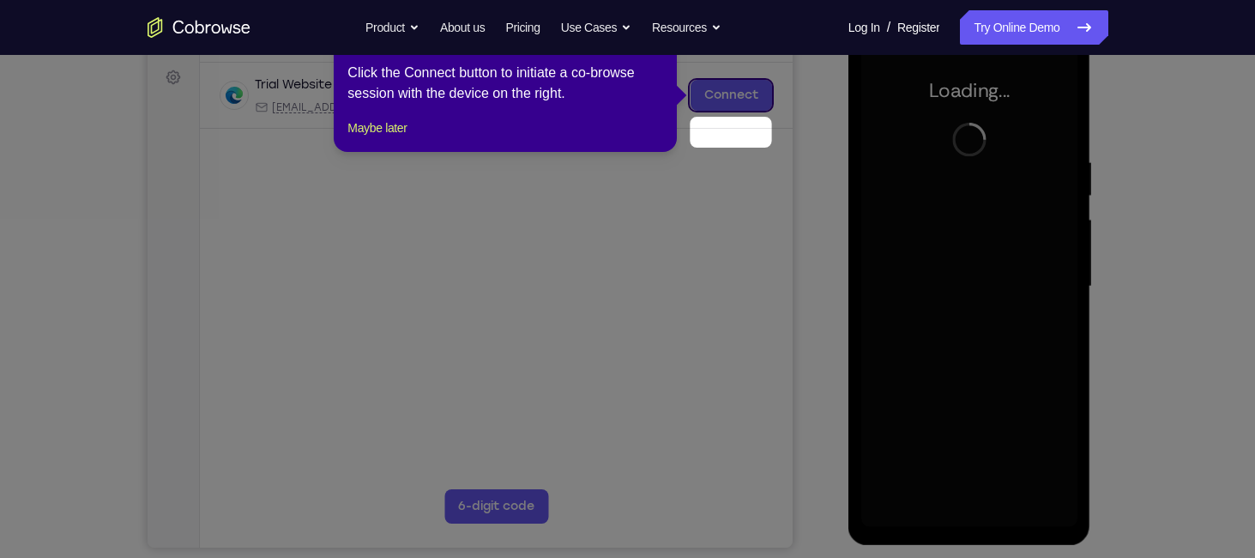
scroll to position [213, 0]
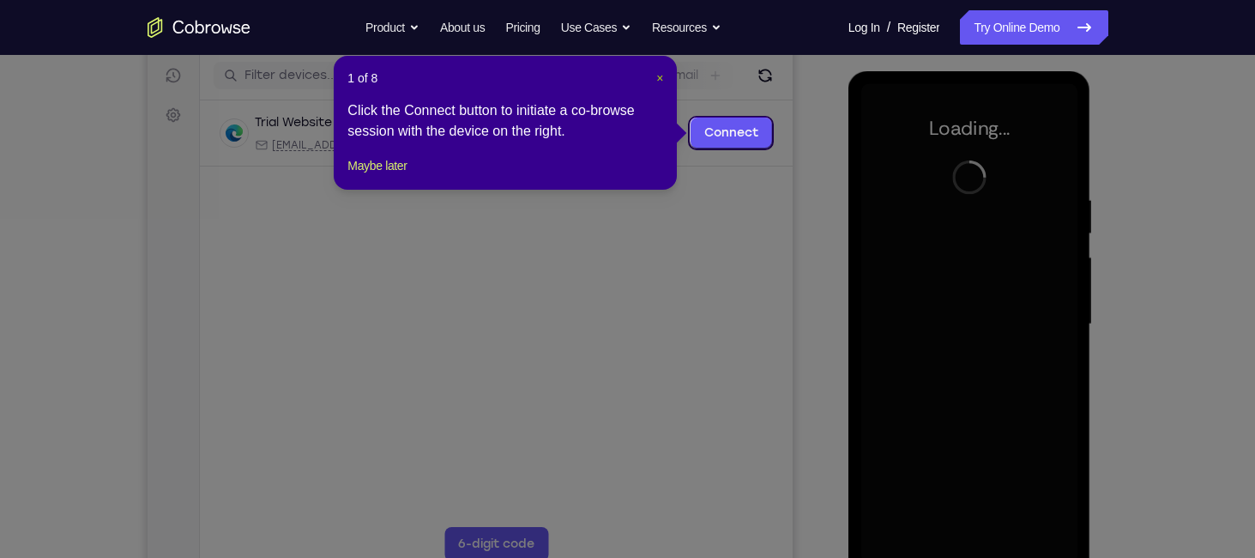
click at [660, 73] on span "×" at bounding box center [659, 78] width 7 height 14
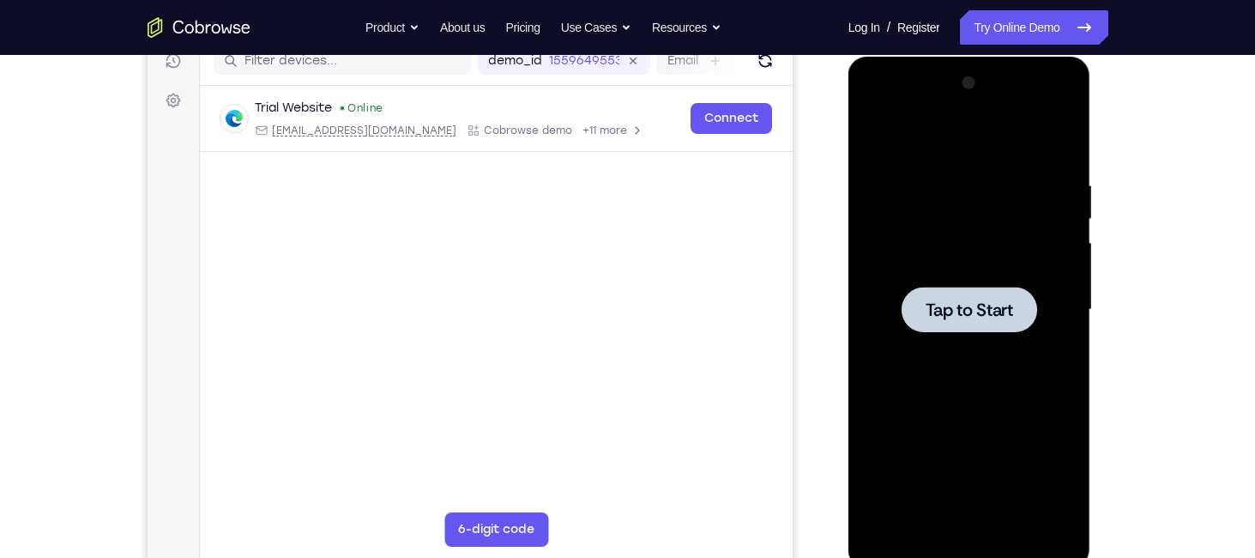
scroll to position [227, 0]
click at [1058, 311] on div at bounding box center [969, 310] width 216 height 480
